Goal: Task Accomplishment & Management: Use online tool/utility

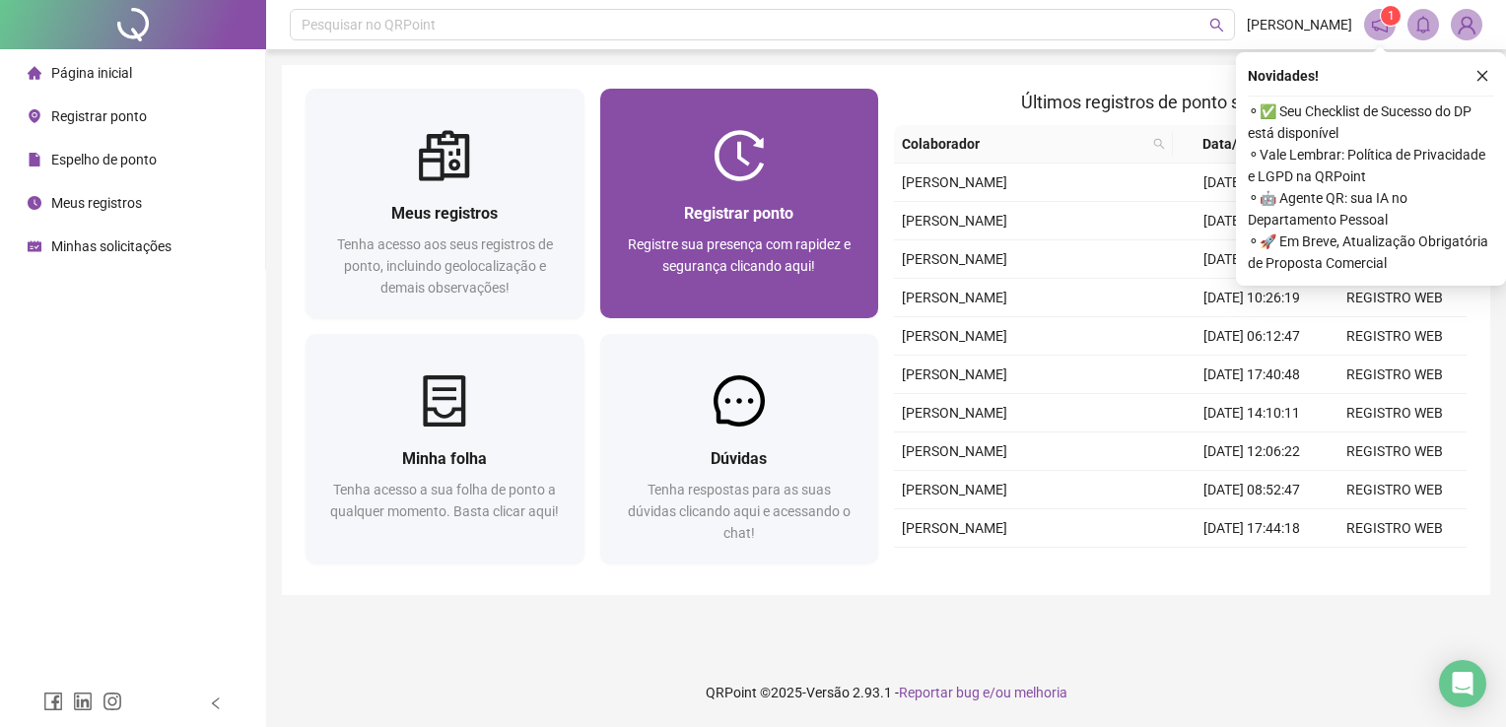
click at [686, 175] on div at bounding box center [739, 155] width 279 height 51
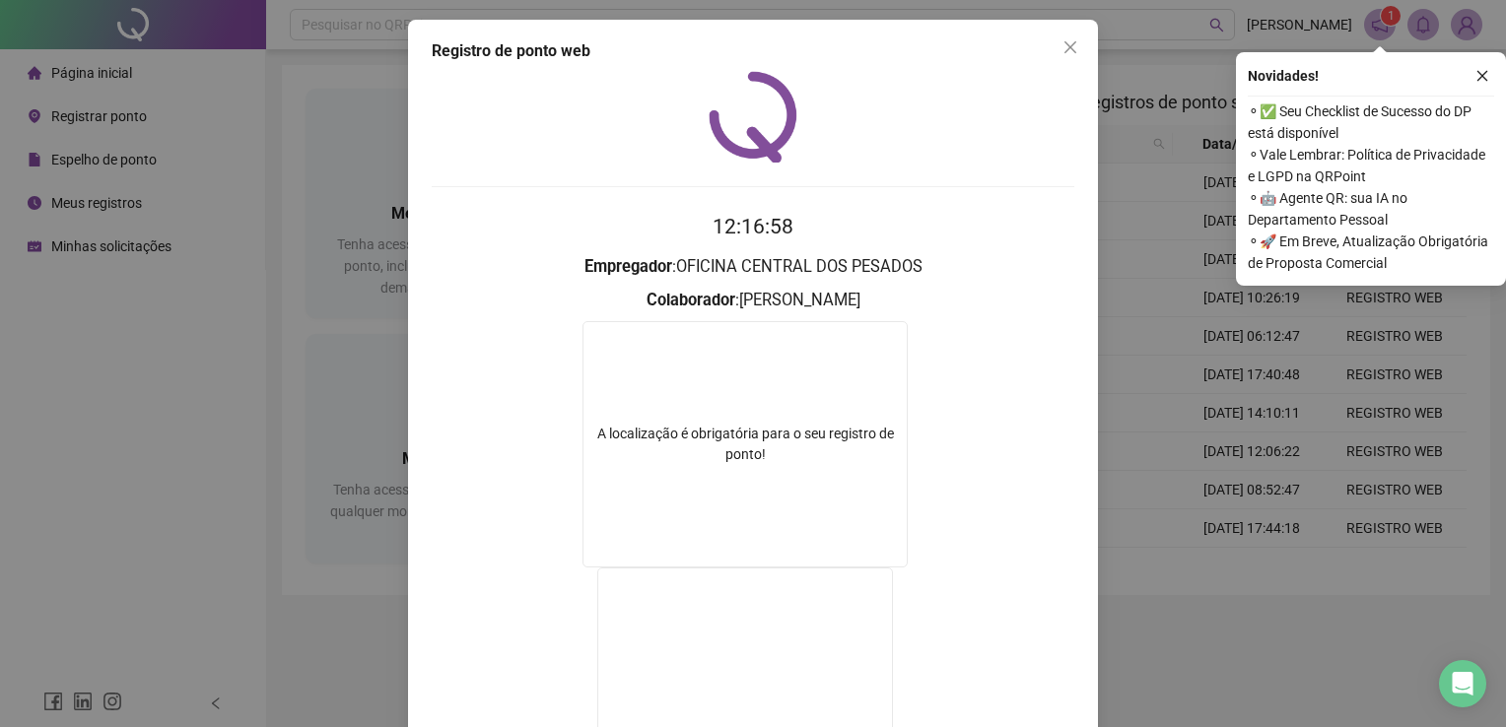
click at [1133, 662] on div "Registro de ponto web 12:16:58 Empregador : OFICINA CENTRAL DOS PESADOS Colabor…" at bounding box center [753, 363] width 1506 height 727
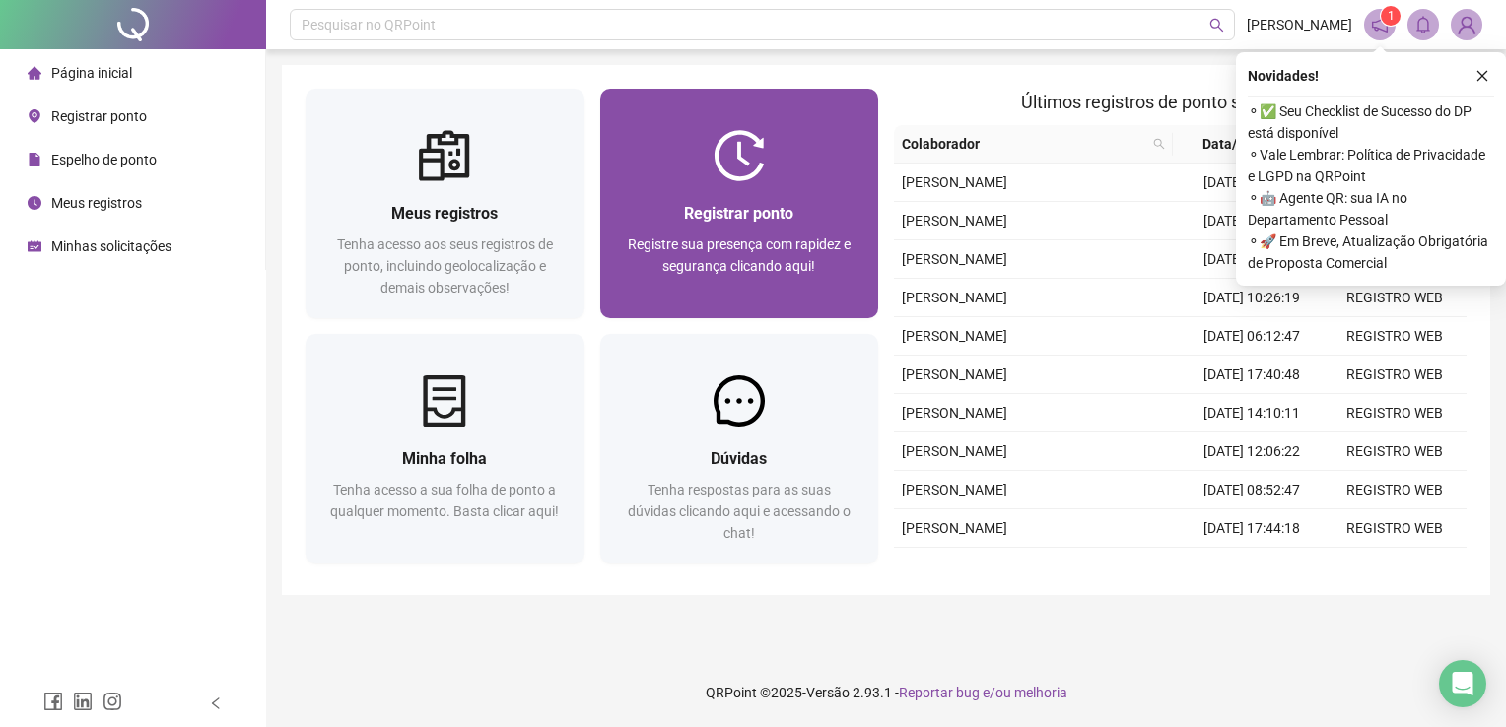
click at [781, 213] on span "Registrar ponto" at bounding box center [738, 213] width 109 height 19
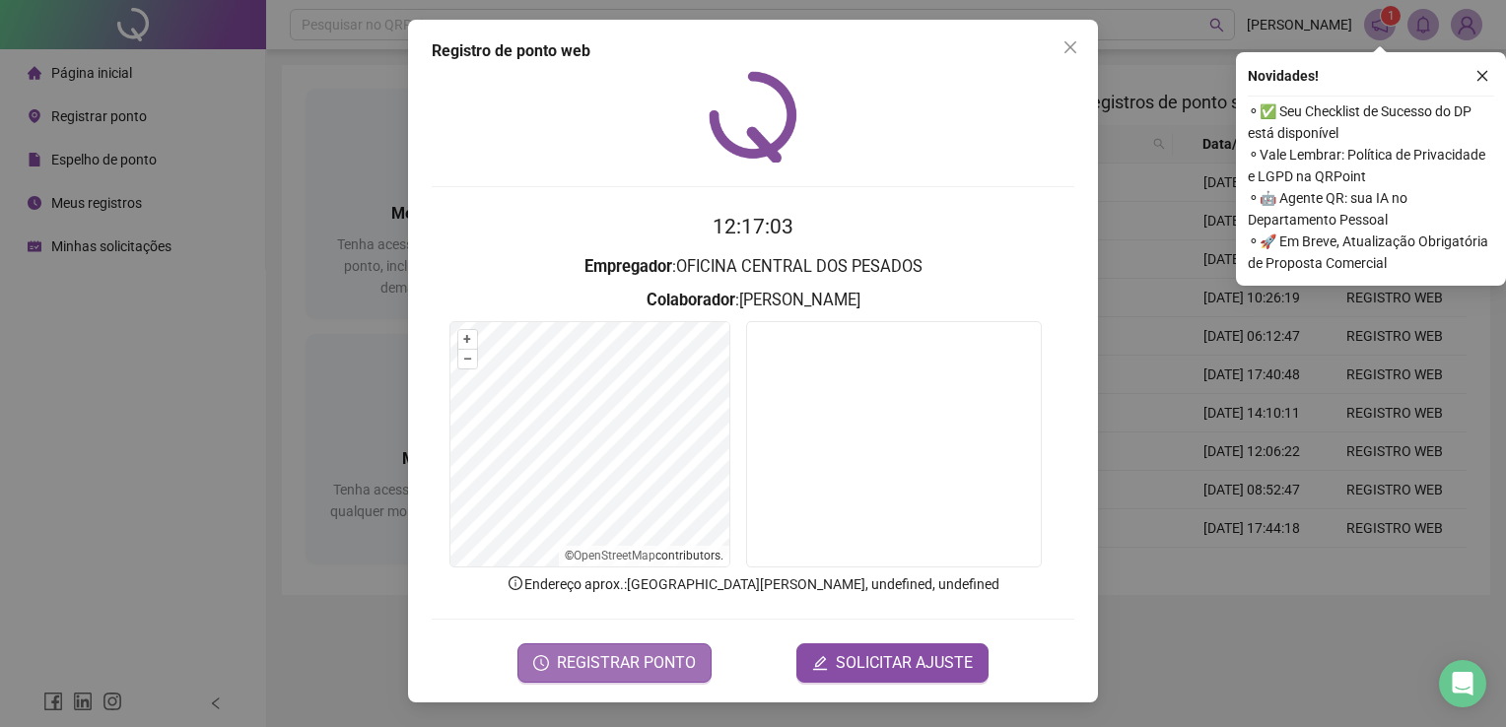
click at [670, 664] on span "REGISTRAR PONTO" at bounding box center [626, 664] width 139 height 24
